Goal: Complete application form

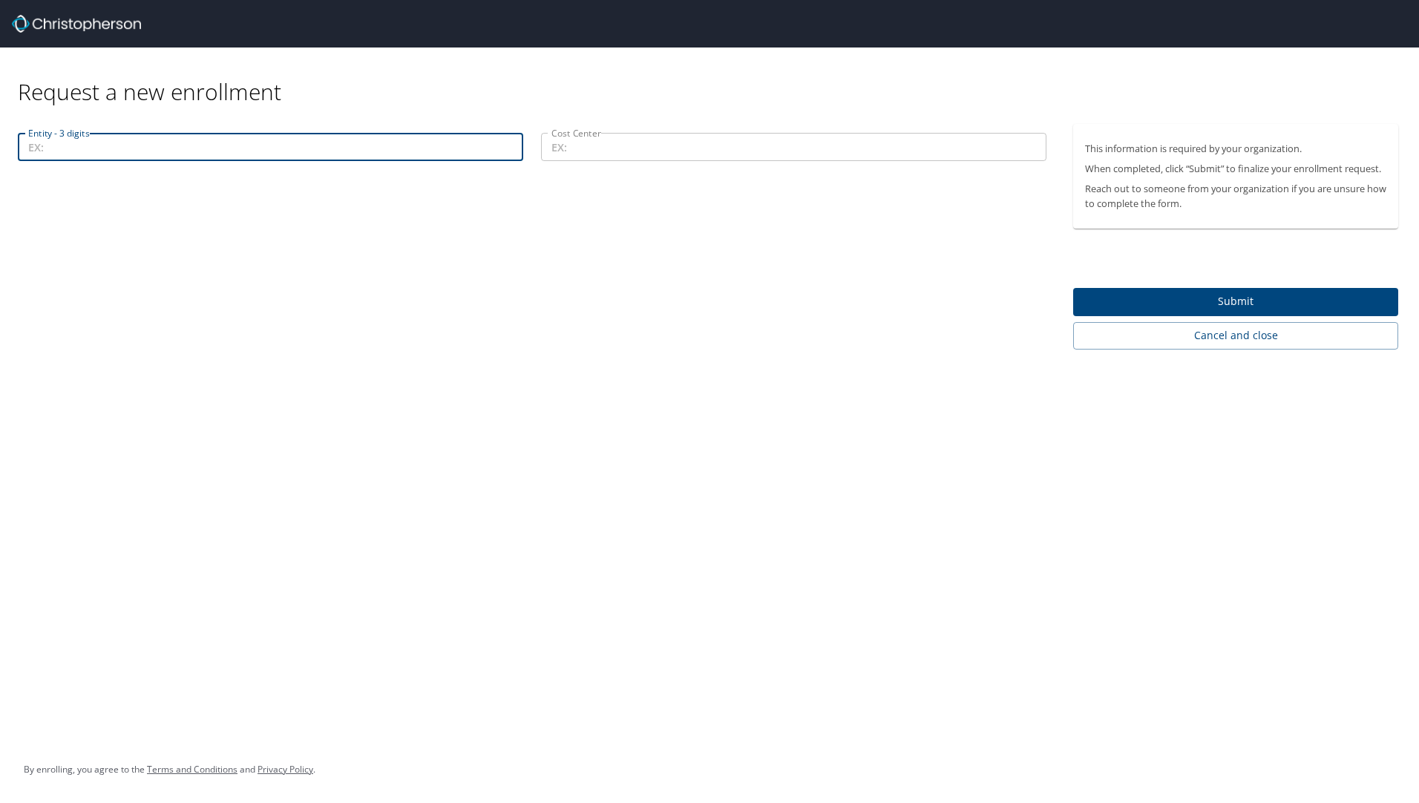
click at [212, 147] on input "Entity - 3 digits" at bounding box center [270, 147] width 505 height 28
type input "204"
click at [579, 148] on input "Cost Center" at bounding box center [793, 147] width 505 height 28
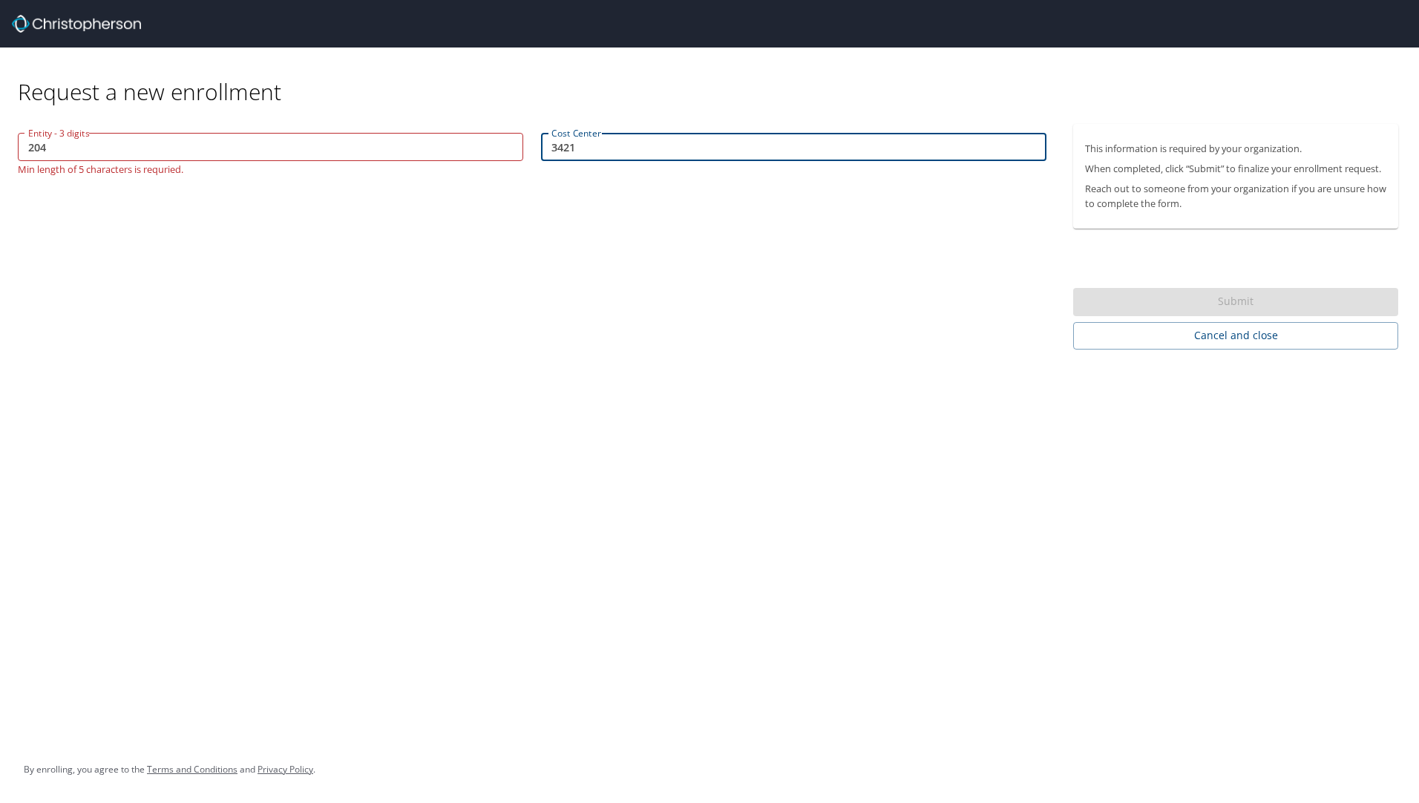
type input "34213"
drag, startPoint x: 586, startPoint y: 149, endPoint x: 518, endPoint y: 153, distance: 67.6
click at [518, 153] on div "Entity - 3 digits 204 Entity - 3 digits Min length of 5 characters is requried.…" at bounding box center [532, 153] width 1046 height 59
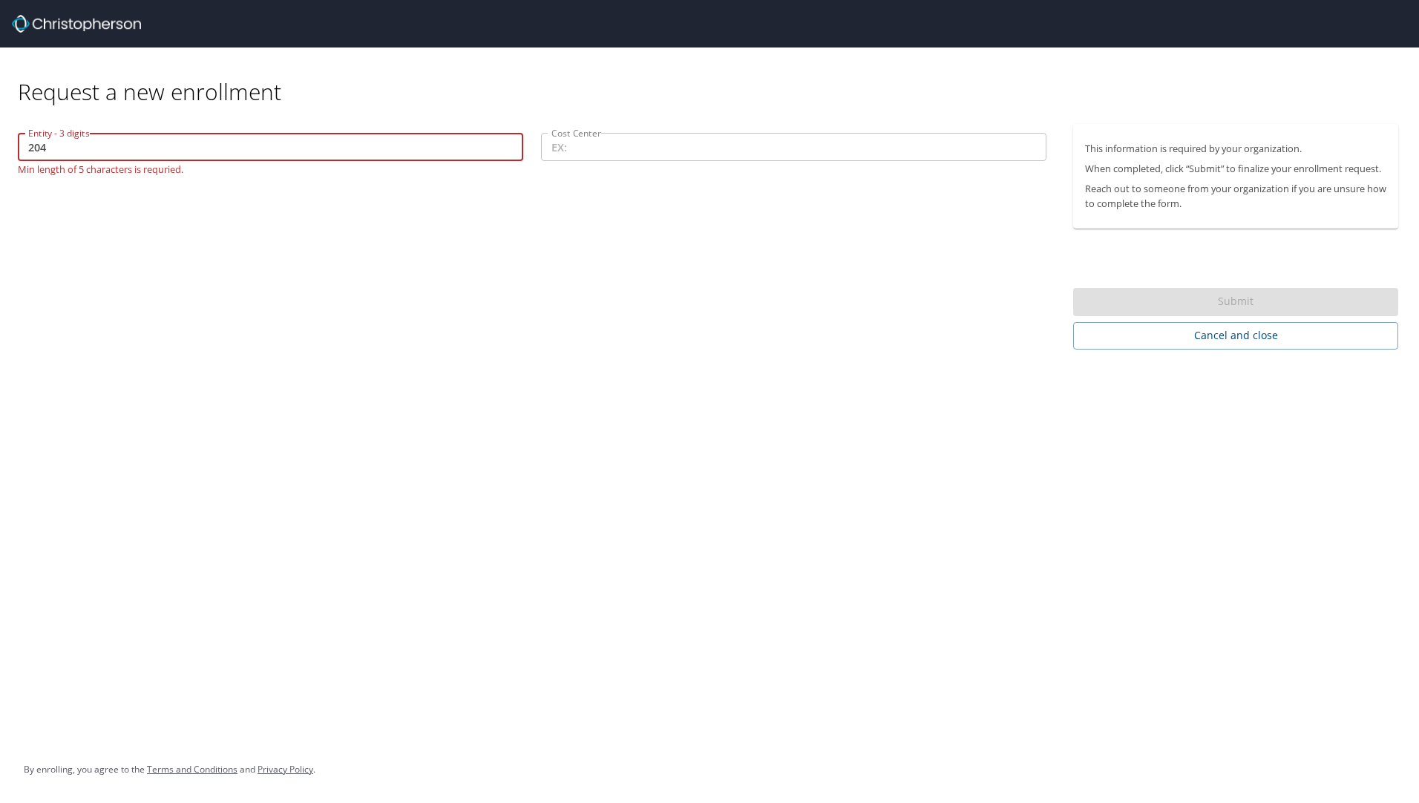
drag, startPoint x: 62, startPoint y: 147, endPoint x: 0, endPoint y: 151, distance: 61.8
click at [0, 151] on html "Request a new enrollment Entity - 3 digits 204 Entity - 3 digits Min length of …" at bounding box center [709, 401] width 1419 height 803
type input "34213"
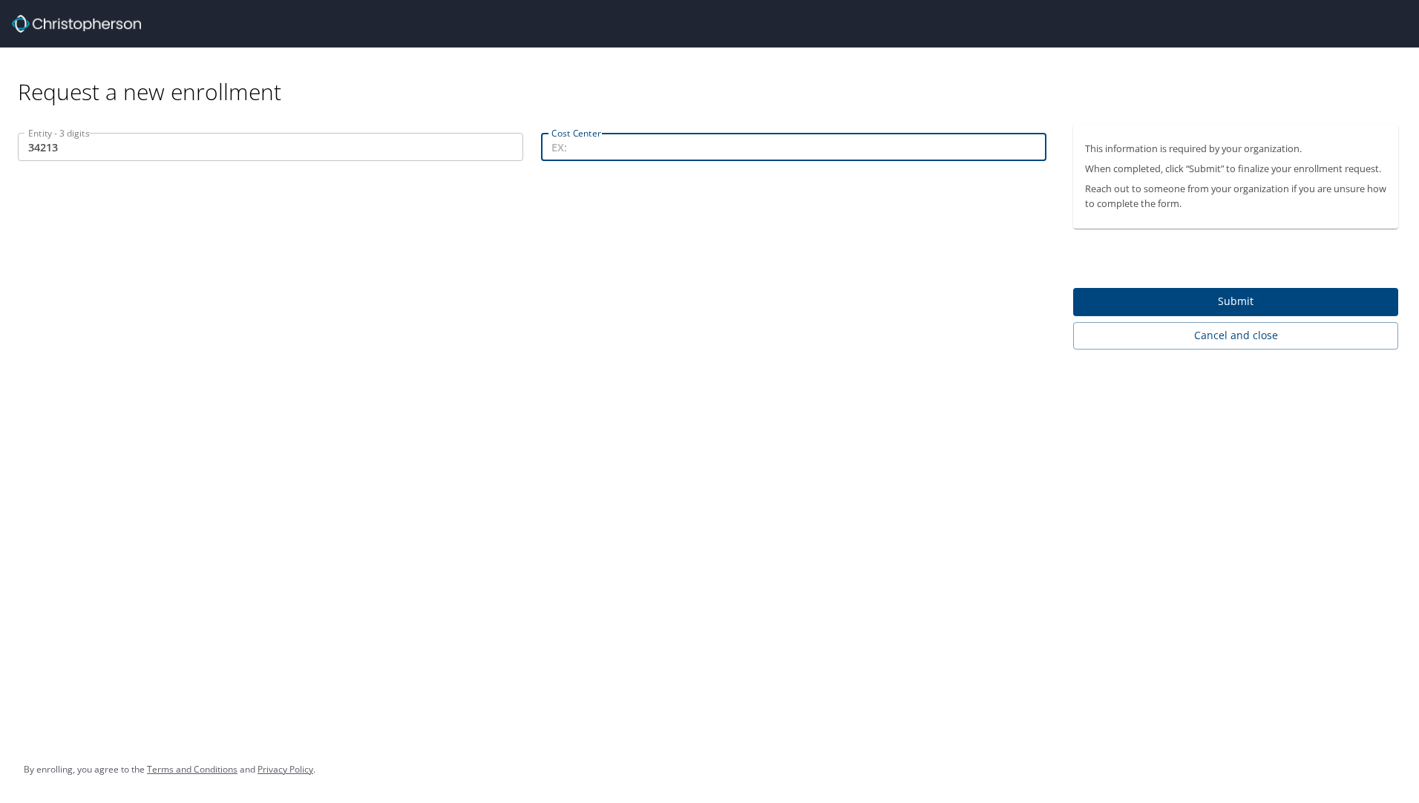
click at [563, 149] on input "Cost Center" at bounding box center [793, 147] width 505 height 28
type input "204"
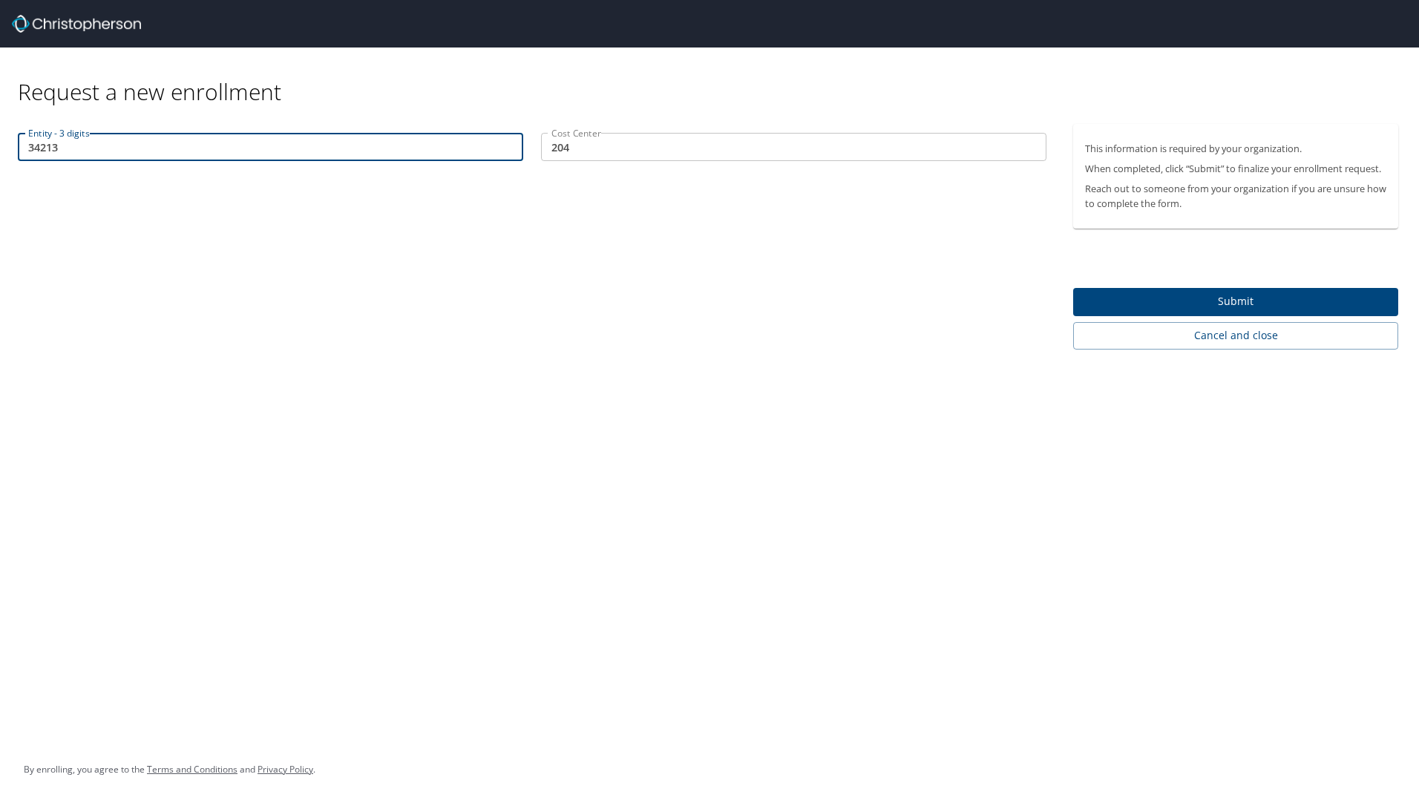
drag, startPoint x: 64, startPoint y: 146, endPoint x: 0, endPoint y: 163, distance: 65.9
click at [0, 163] on html "Request a new enrollment Entity - 3 digits 34213 Entity - 3 digits Cost Center …" at bounding box center [709, 401] width 1419 height 803
type input "204"
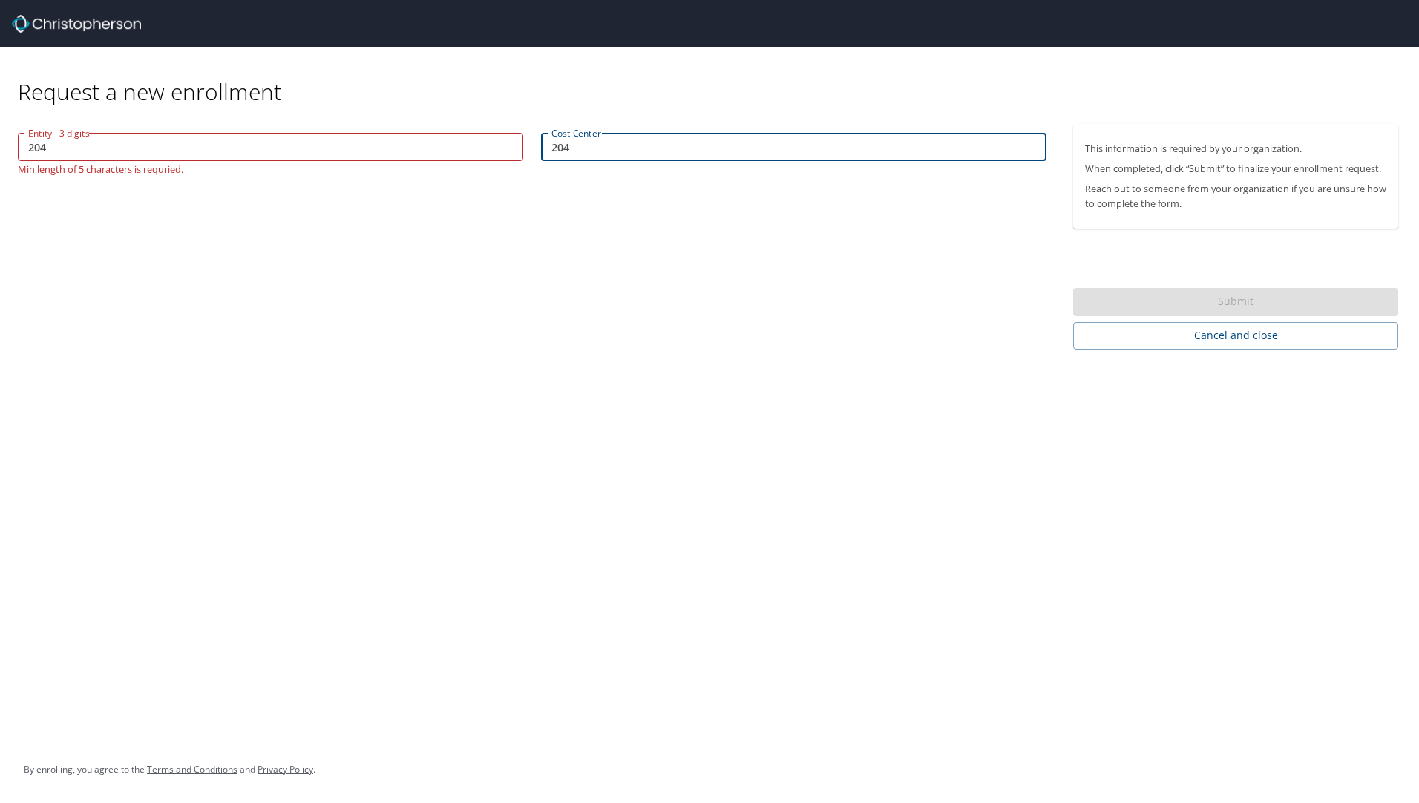
drag, startPoint x: 579, startPoint y: 148, endPoint x: 479, endPoint y: 160, distance: 100.1
click at [479, 160] on div "Entity - 3 digits 204 Entity - 3 digits Min length of 5 characters is requried.…" at bounding box center [532, 153] width 1046 height 59
type input "34213"
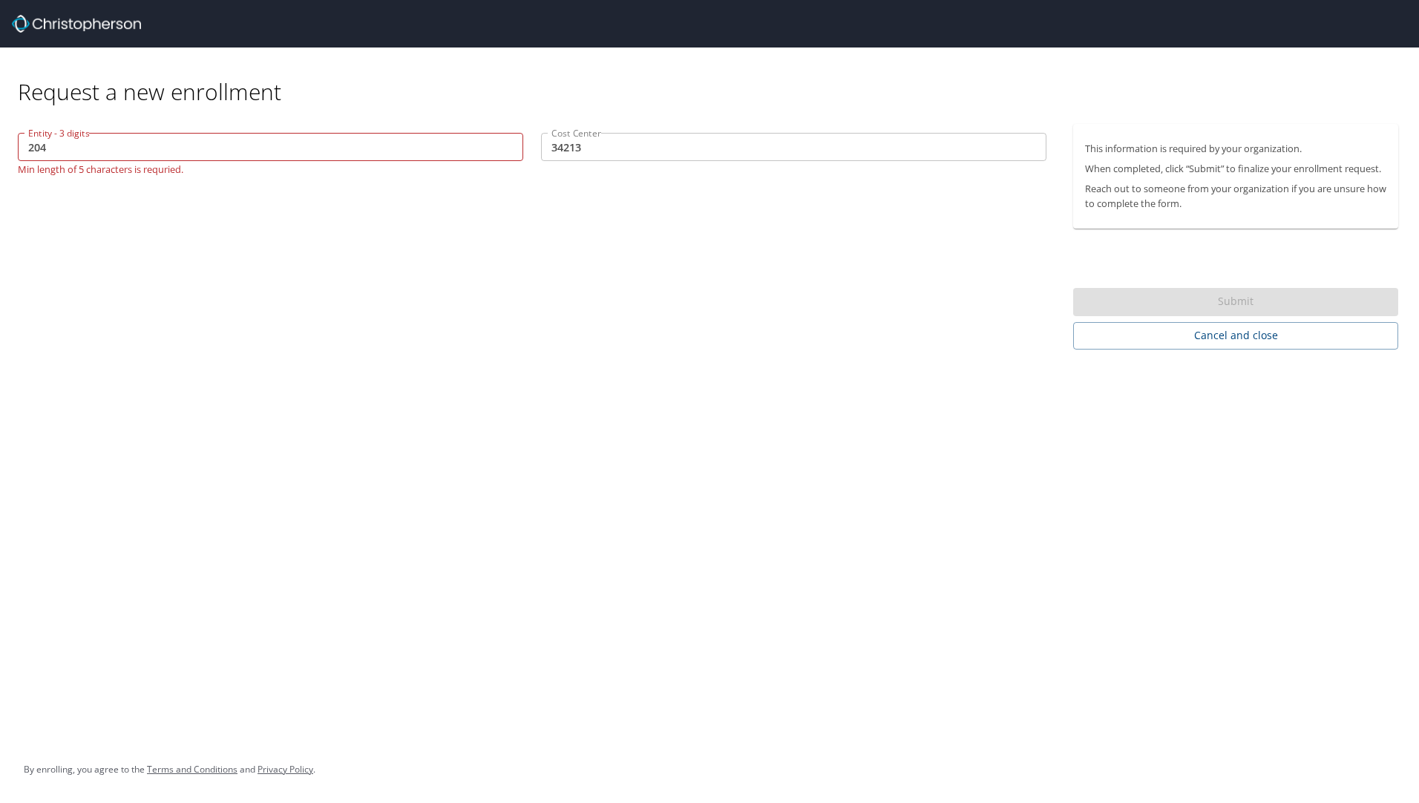
click at [959, 246] on div "Entity - 3 digits 204 Entity - 3 digits Min length of 5 characters is requried.…" at bounding box center [532, 237] width 1064 height 226
